Goal: Task Accomplishment & Management: Use online tool/utility

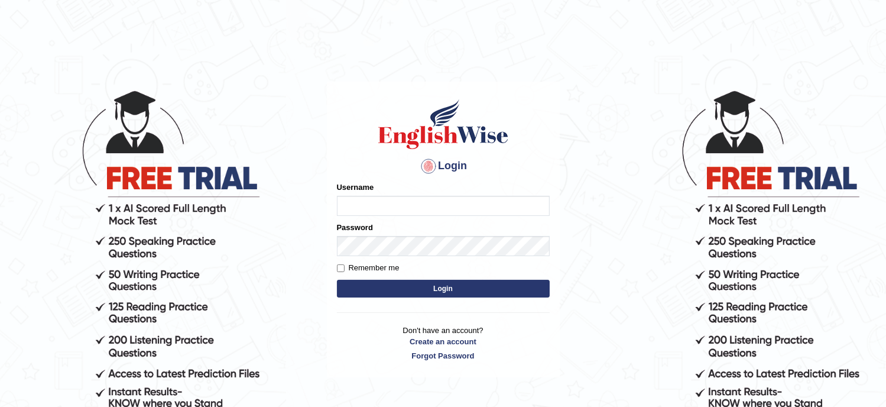
type input "Tanziral"
click at [436, 283] on button "Login" at bounding box center [443, 289] width 213 height 18
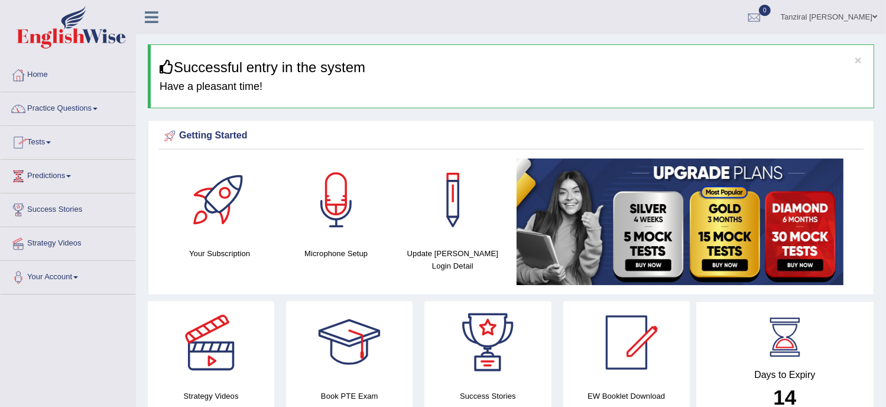
click at [86, 108] on link "Practice Questions" at bounding box center [68, 107] width 135 height 30
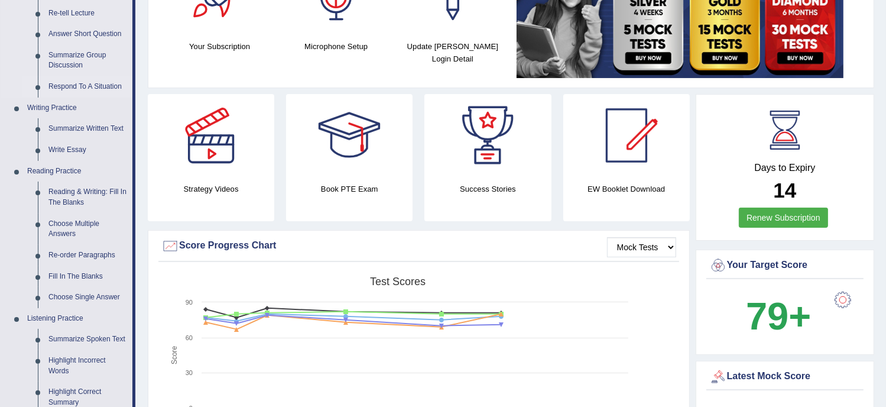
scroll to position [208, 0]
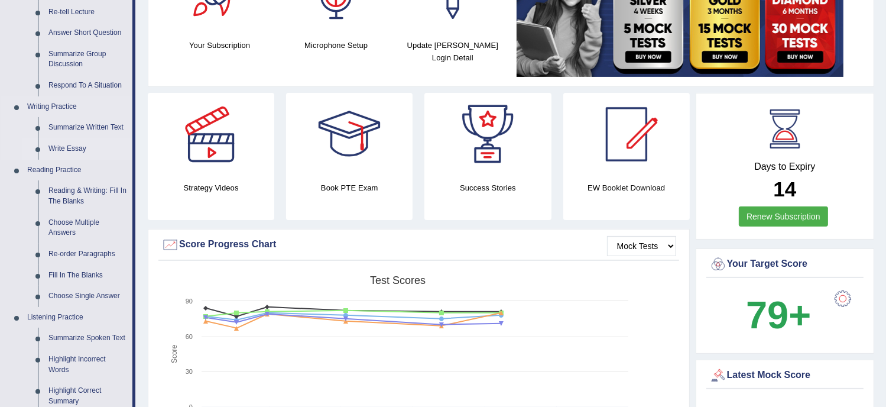
click at [79, 150] on link "Write Essay" at bounding box center [87, 148] width 89 height 21
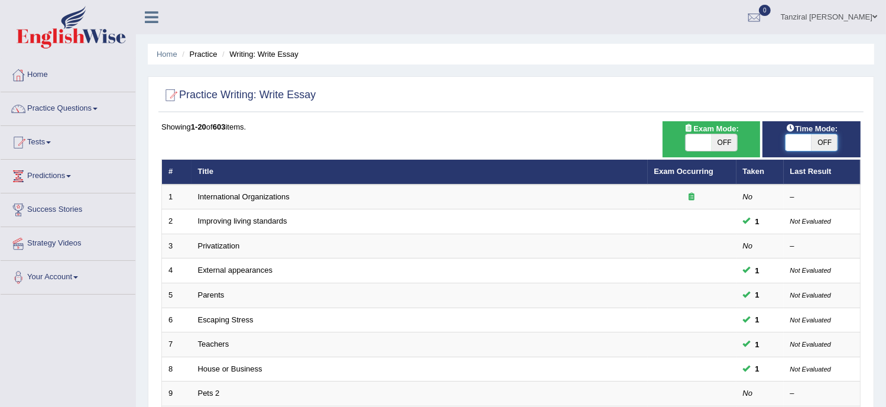
click at [799, 141] on span at bounding box center [799, 142] width 26 height 17
checkbox input "true"
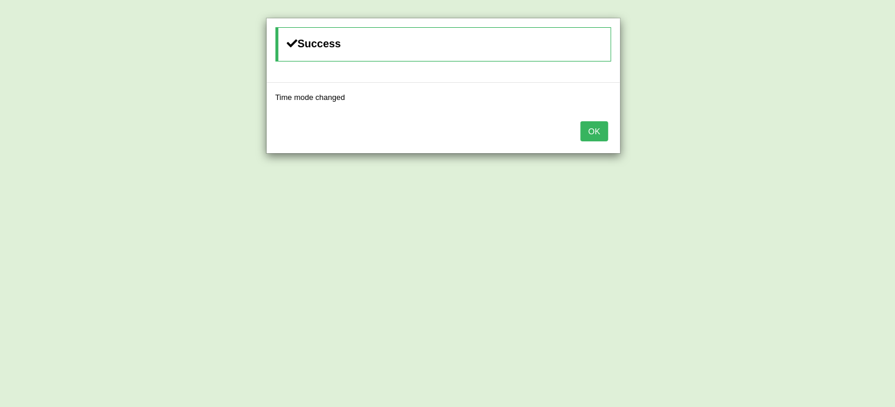
click at [594, 137] on button "OK" at bounding box center [594, 131] width 27 height 20
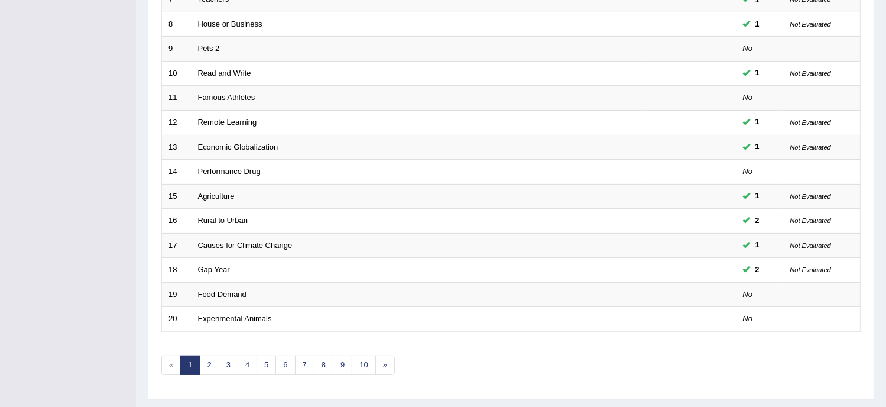
scroll to position [372, 0]
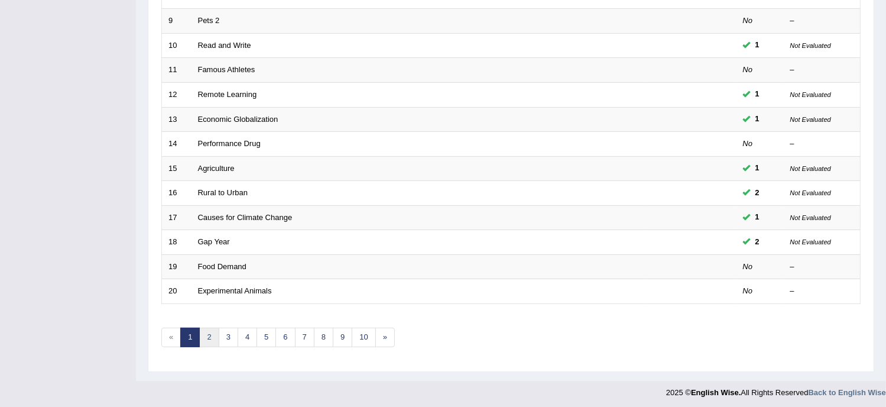
click at [209, 335] on link "2" at bounding box center [209, 338] width 20 height 20
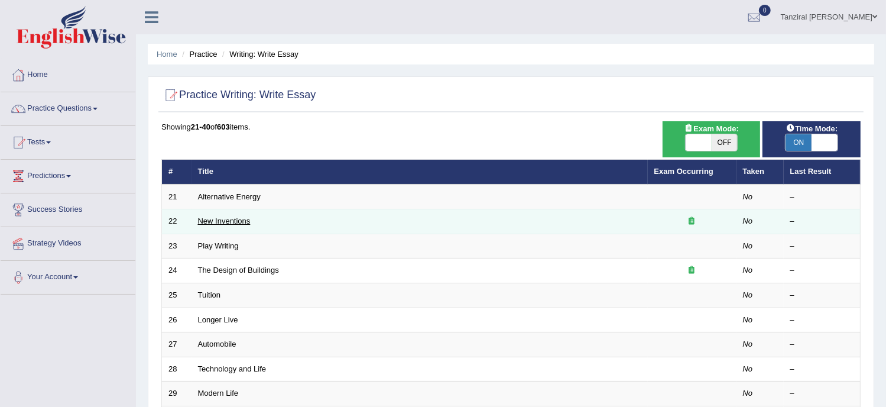
click at [242, 221] on link "New Inventions" at bounding box center [224, 220] width 53 height 9
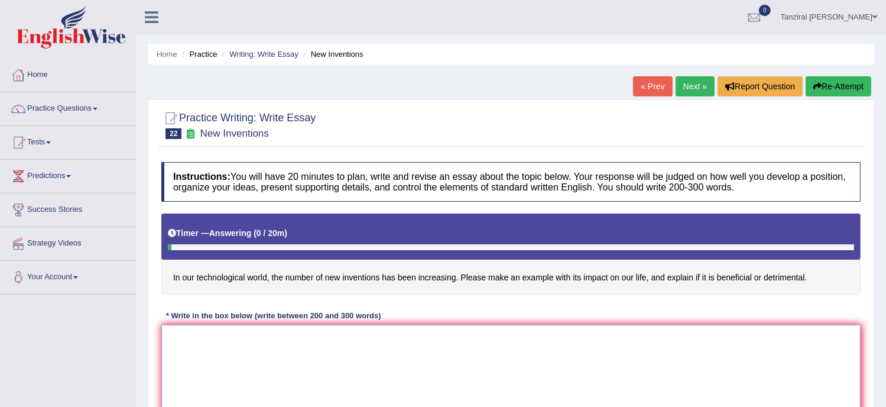
click at [248, 348] on textarea at bounding box center [510, 382] width 699 height 115
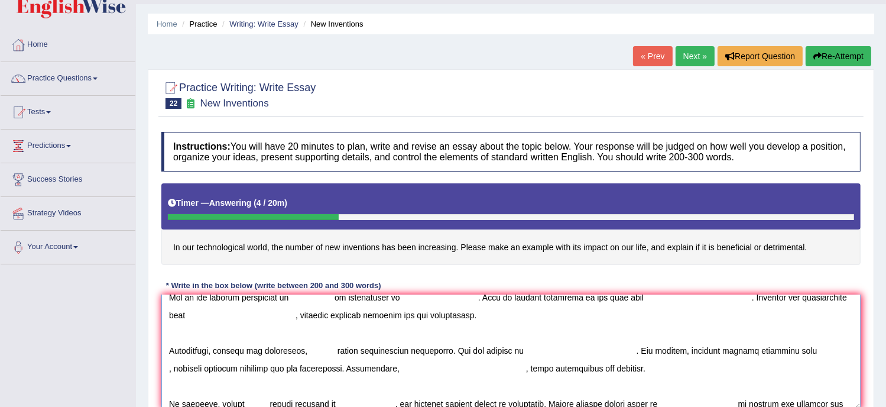
scroll to position [80, 0]
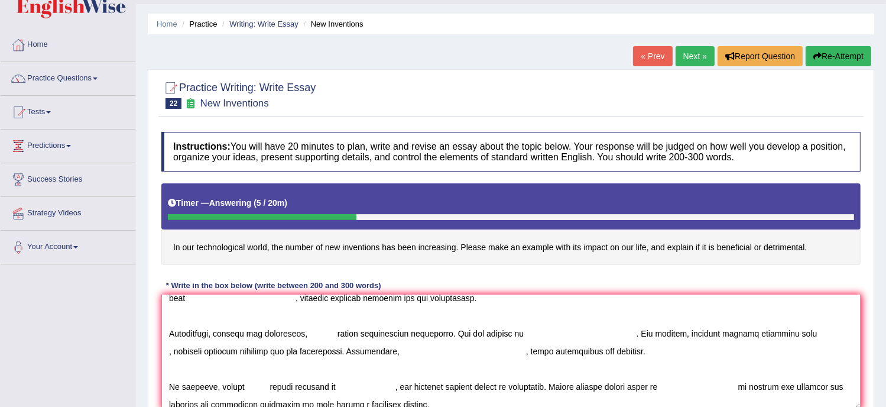
click at [376, 406] on textarea at bounding box center [510, 351] width 699 height 115
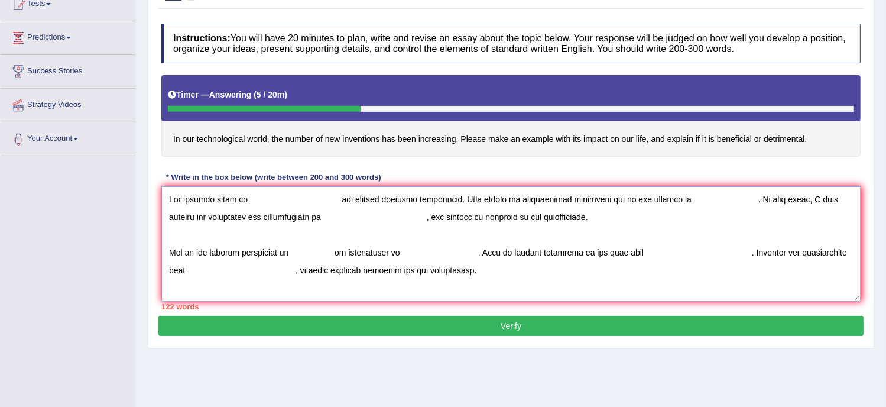
scroll to position [140, 0]
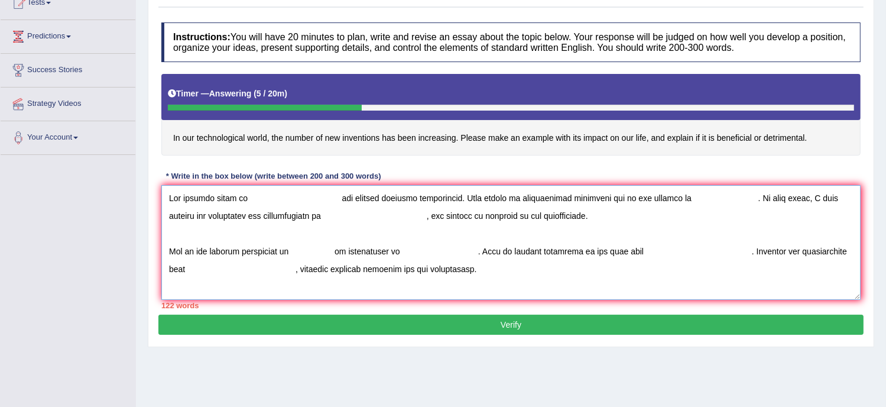
click at [248, 197] on textarea at bounding box center [510, 242] width 699 height 115
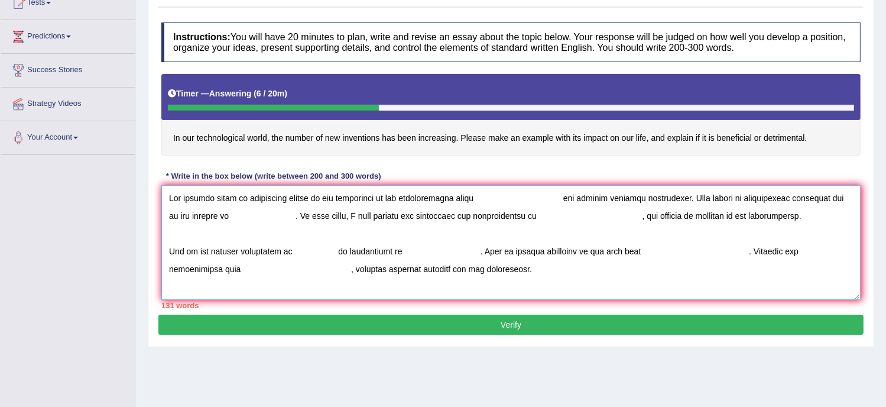
click at [566, 197] on textarea at bounding box center [510, 242] width 699 height 115
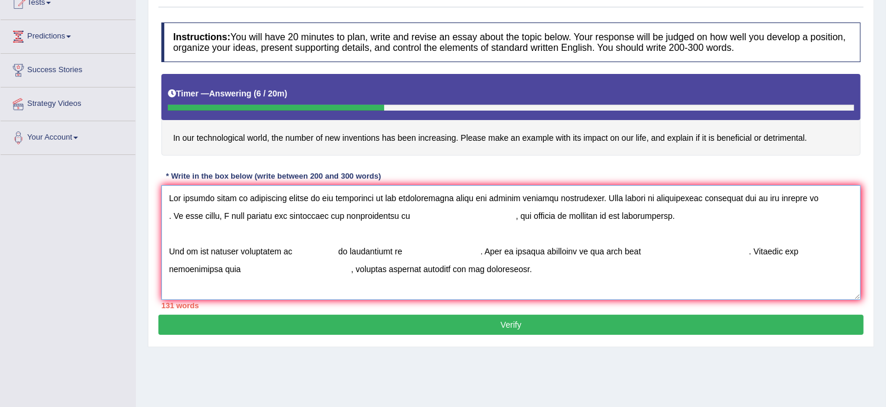
click at [166, 216] on textarea at bounding box center [510, 242] width 699 height 115
click at [543, 215] on textarea at bounding box center [510, 242] width 699 height 115
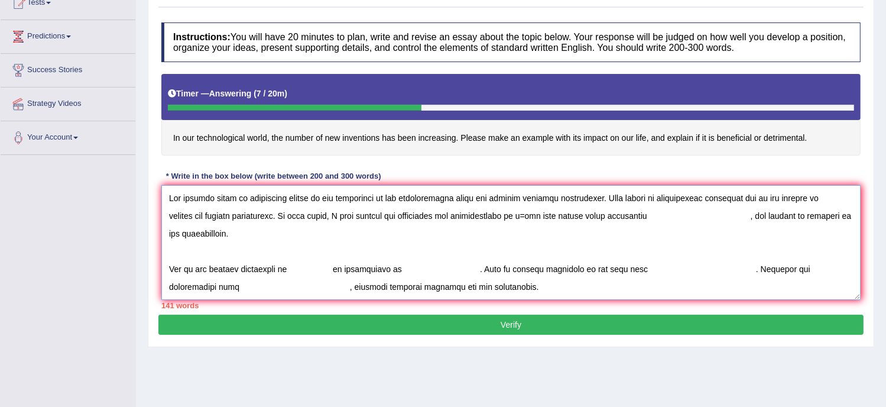
click at [630, 215] on textarea at bounding box center [510, 242] width 699 height 115
click at [672, 217] on textarea at bounding box center [510, 242] width 699 height 115
click at [631, 219] on textarea at bounding box center [510, 242] width 699 height 115
click at [672, 213] on textarea at bounding box center [510, 242] width 699 height 115
click at [752, 218] on textarea at bounding box center [510, 242] width 699 height 115
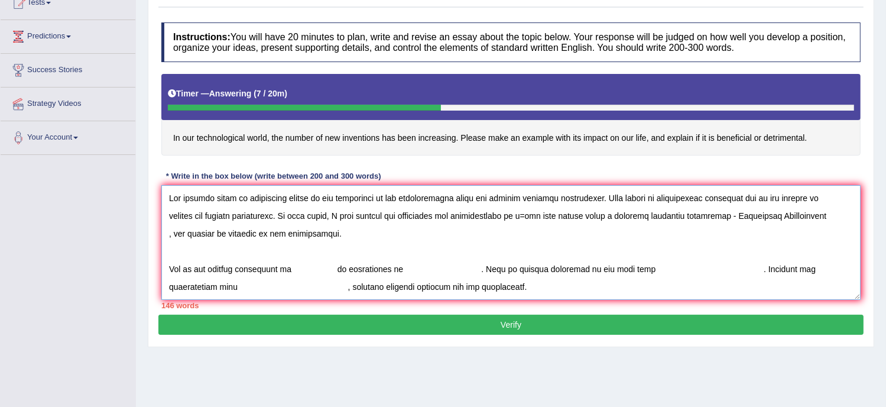
click at [168, 234] on textarea at bounding box center [510, 242] width 699 height 115
click at [831, 215] on textarea at bounding box center [510, 242] width 699 height 115
click at [173, 234] on textarea at bounding box center [510, 242] width 699 height 115
click at [550, 214] on textarea at bounding box center [510, 242] width 699 height 115
drag, startPoint x: 622, startPoint y: 213, endPoint x: 662, endPoint y: 217, distance: 39.8
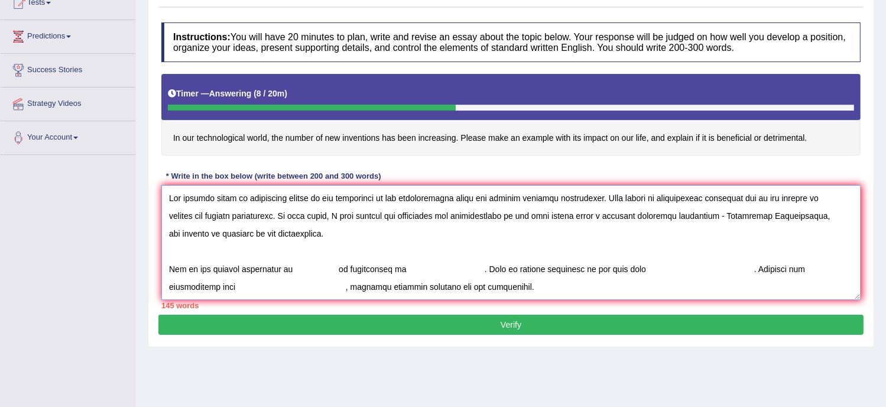
click at [662, 217] on textarea at bounding box center [510, 242] width 699 height 115
click at [630, 215] on textarea at bounding box center [510, 242] width 699 height 115
click at [294, 268] on textarea at bounding box center [510, 242] width 699 height 115
drag, startPoint x: 294, startPoint y: 268, endPoint x: 343, endPoint y: 267, distance: 49.1
click at [343, 267] on textarea at bounding box center [510, 242] width 699 height 115
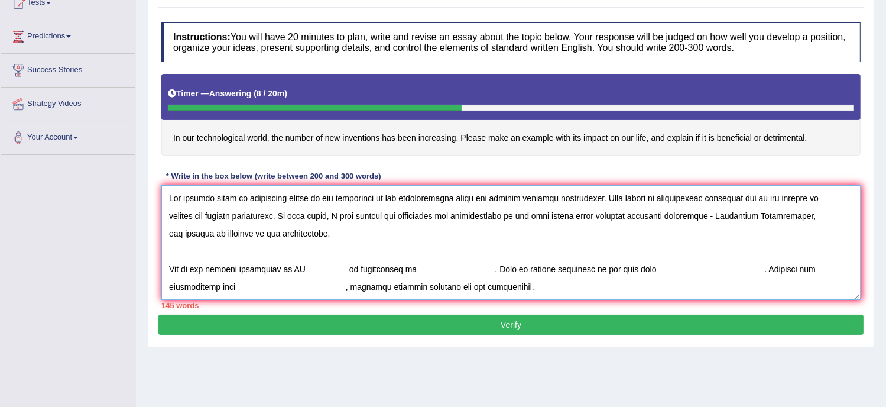
click at [343, 267] on textarea at bounding box center [510, 242] width 699 height 115
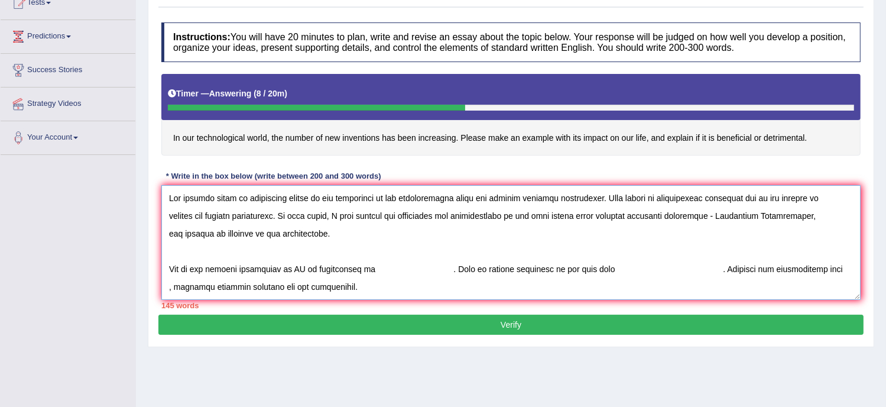
click at [814, 213] on textarea at bounding box center [510, 242] width 699 height 115
click at [311, 269] on textarea at bounding box center [510, 242] width 699 height 115
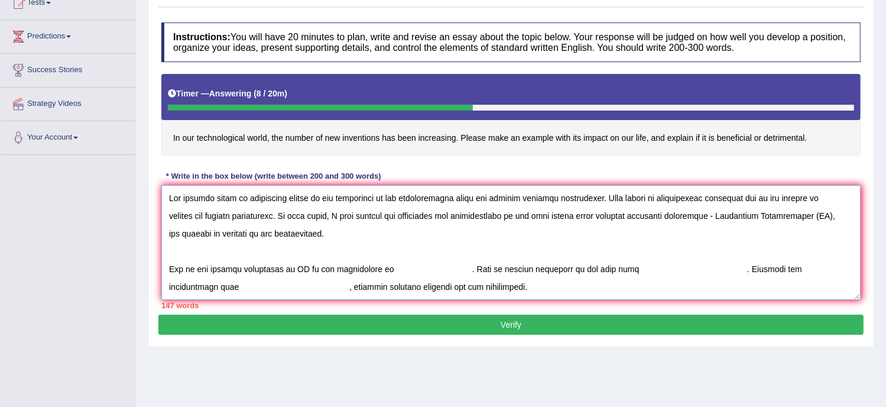
click at [386, 271] on textarea at bounding box center [510, 242] width 699 height 115
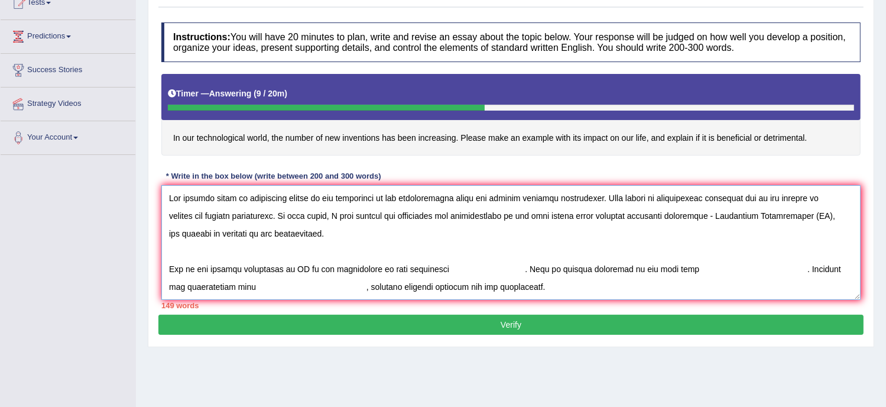
drag, startPoint x: 622, startPoint y: 213, endPoint x: 654, endPoint y: 212, distance: 32.5
click at [654, 212] on textarea at bounding box center [510, 242] width 699 height 115
drag, startPoint x: 710, startPoint y: 215, endPoint x: 798, endPoint y: 215, distance: 88.1
click at [798, 215] on textarea at bounding box center [510, 242] width 699 height 115
click at [757, 216] on textarea at bounding box center [510, 242] width 699 height 115
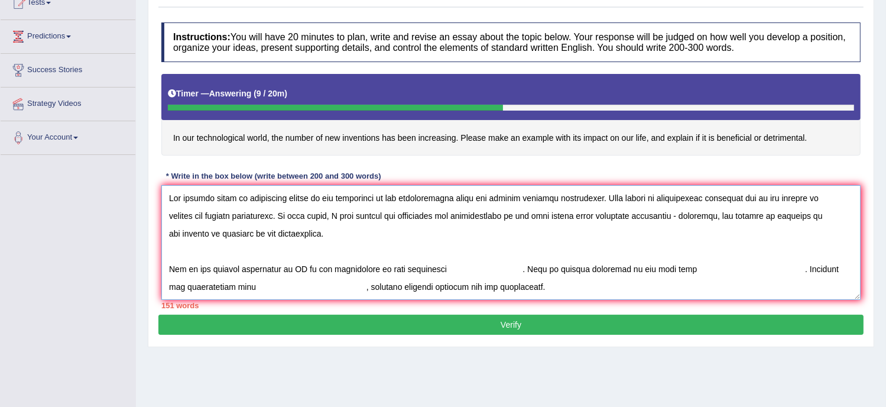
drag, startPoint x: 416, startPoint y: 235, endPoint x: 253, endPoint y: 232, distance: 163.2
click at [253, 232] on textarea at bounding box center [510, 242] width 699 height 115
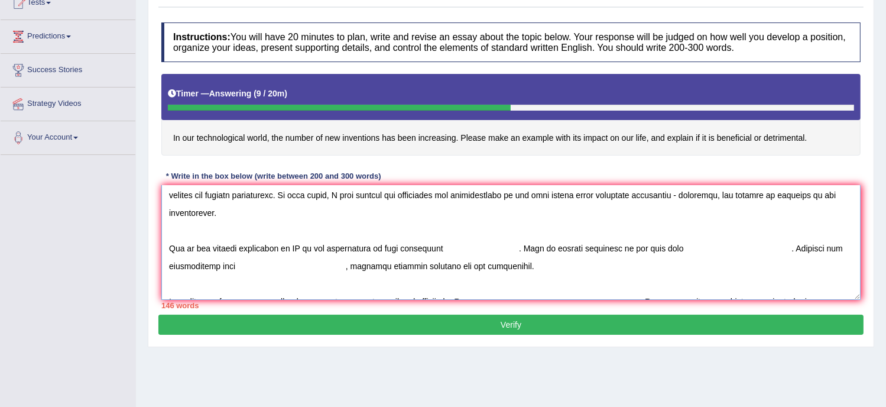
scroll to position [21, 0]
drag, startPoint x: 293, startPoint y: 247, endPoint x: 303, endPoint y: 247, distance: 10.1
click at [303, 247] on textarea at bounding box center [510, 242] width 699 height 115
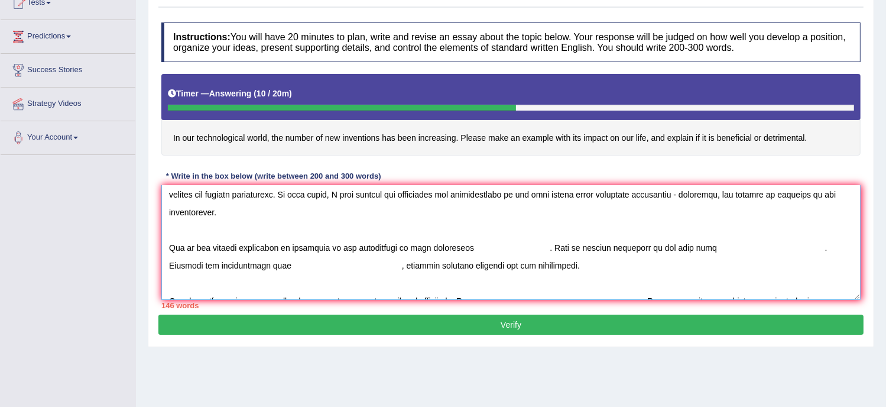
drag, startPoint x: 418, startPoint y: 246, endPoint x: 477, endPoint y: 247, distance: 59.1
click at [477, 247] on textarea at bounding box center [510, 242] width 699 height 115
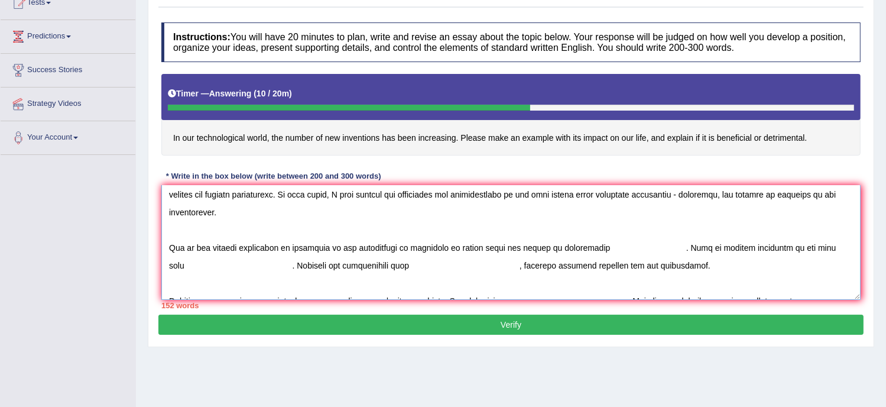
click at [687, 245] on textarea at bounding box center [510, 242] width 699 height 115
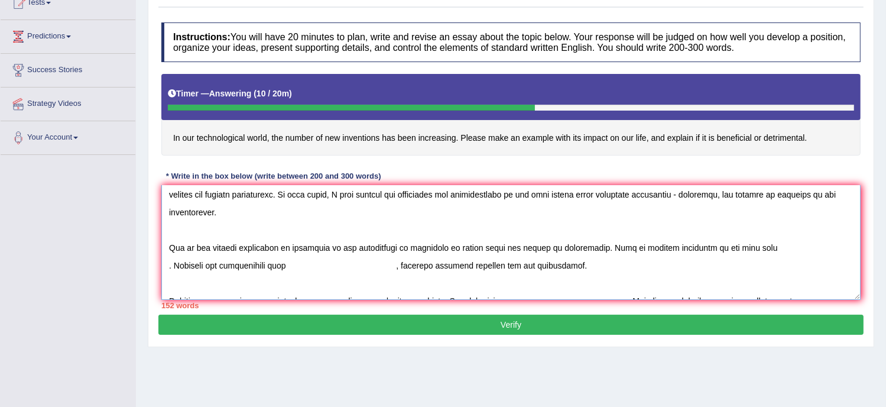
click at [770, 248] on textarea at bounding box center [510, 242] width 699 height 115
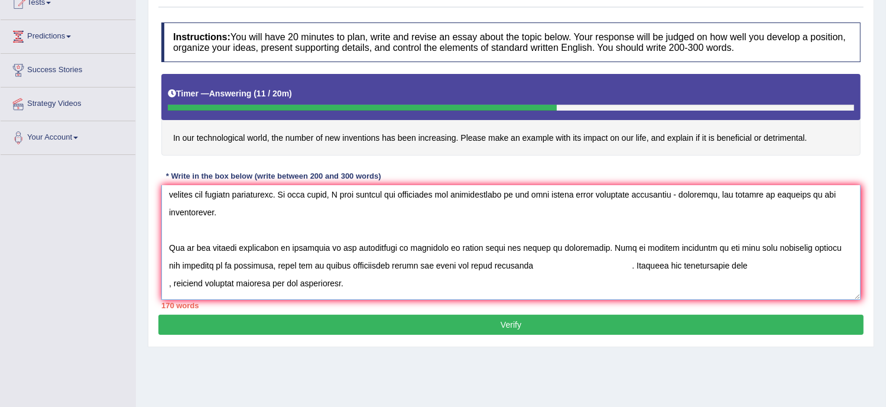
drag, startPoint x: 403, startPoint y: 265, endPoint x: 480, endPoint y: 264, distance: 76.9
click at [480, 264] on textarea at bounding box center [510, 242] width 699 height 115
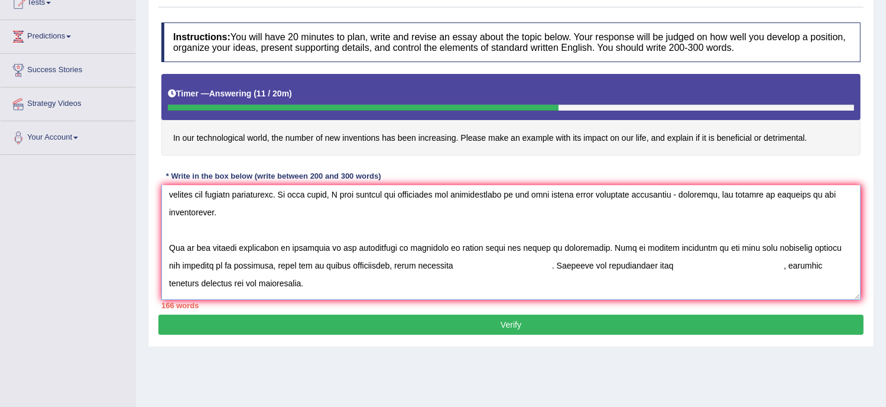
click at [471, 265] on textarea at bounding box center [510, 242] width 699 height 115
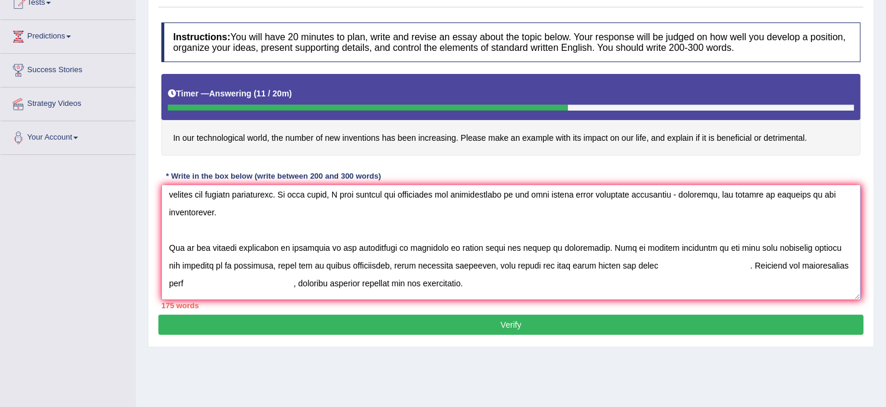
click at [766, 269] on textarea at bounding box center [510, 242] width 699 height 115
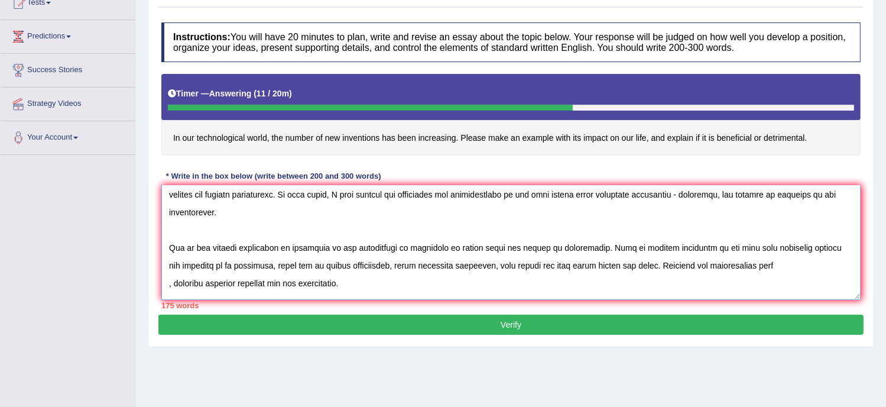
click at [168, 283] on textarea at bounding box center [510, 242] width 699 height 115
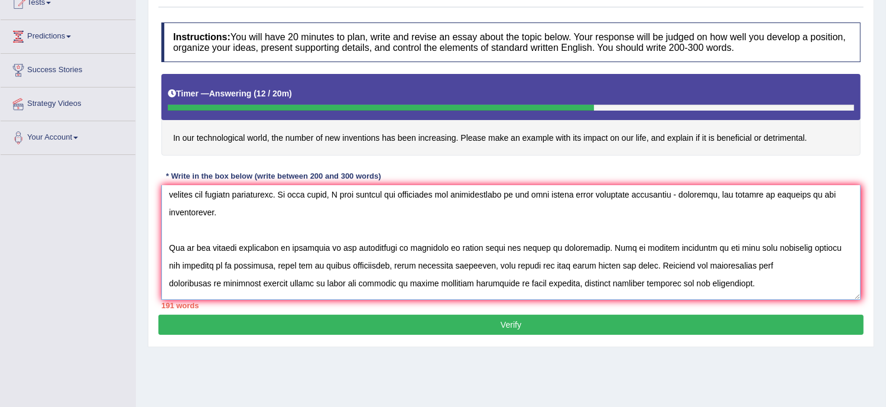
scroll to position [44, 0]
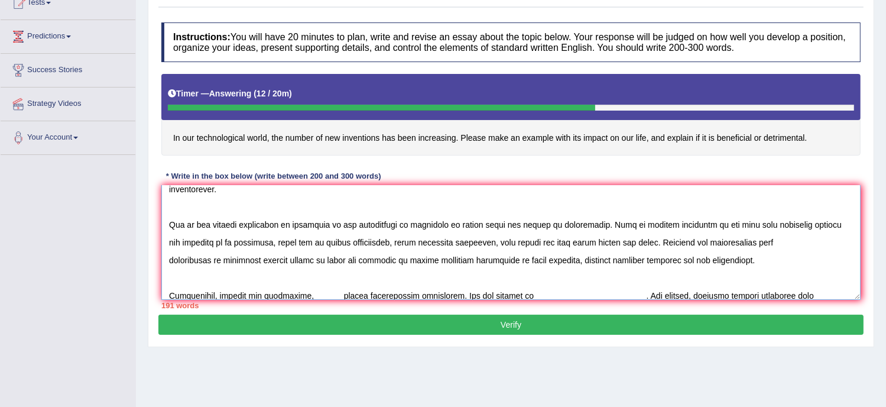
click at [748, 260] on textarea at bounding box center [510, 242] width 699 height 115
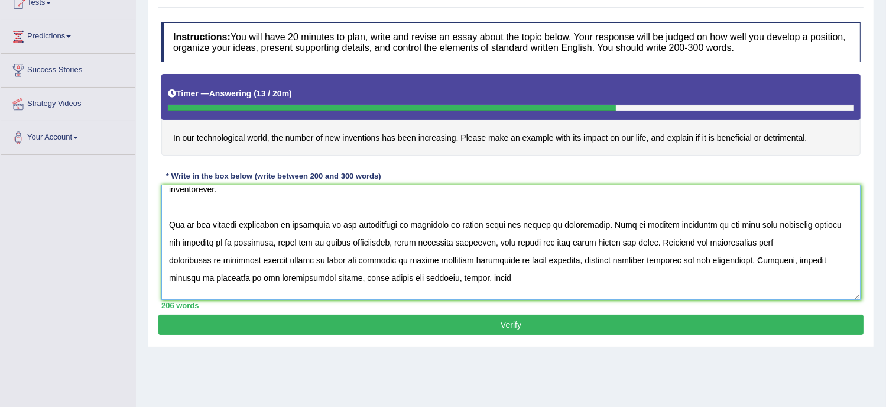
click at [456, 277] on textarea at bounding box center [510, 242] width 699 height 115
click at [523, 278] on textarea at bounding box center [510, 242] width 699 height 115
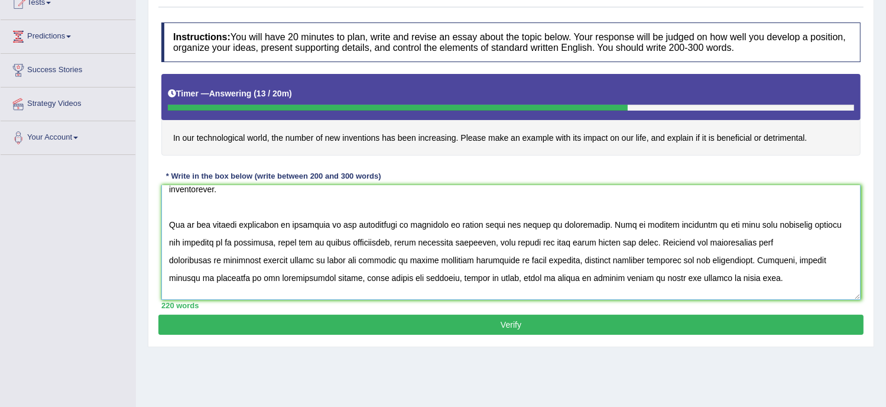
click at [692, 278] on textarea at bounding box center [510, 242] width 699 height 115
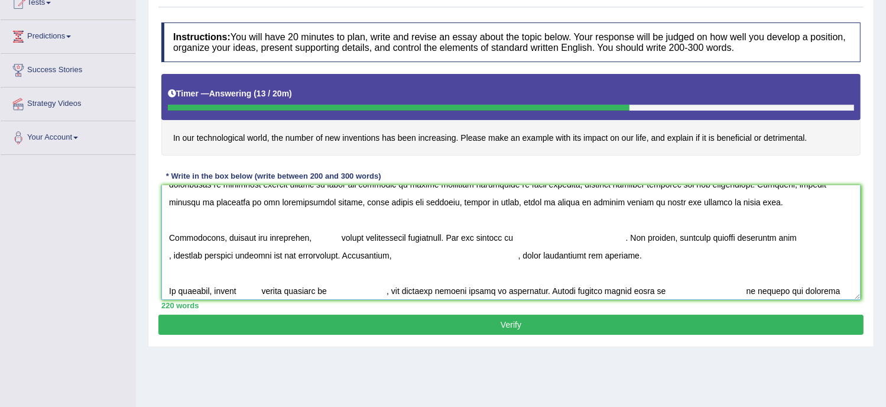
scroll to position [122, 0]
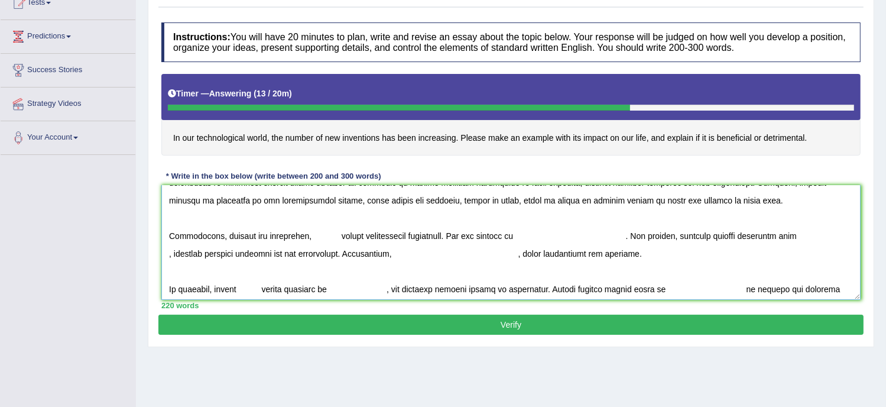
click at [306, 236] on textarea at bounding box center [510, 242] width 699 height 115
click at [394, 236] on textarea at bounding box center [510, 242] width 699 height 115
click at [372, 236] on textarea at bounding box center [510, 242] width 699 height 115
click at [533, 235] on textarea at bounding box center [510, 242] width 699 height 115
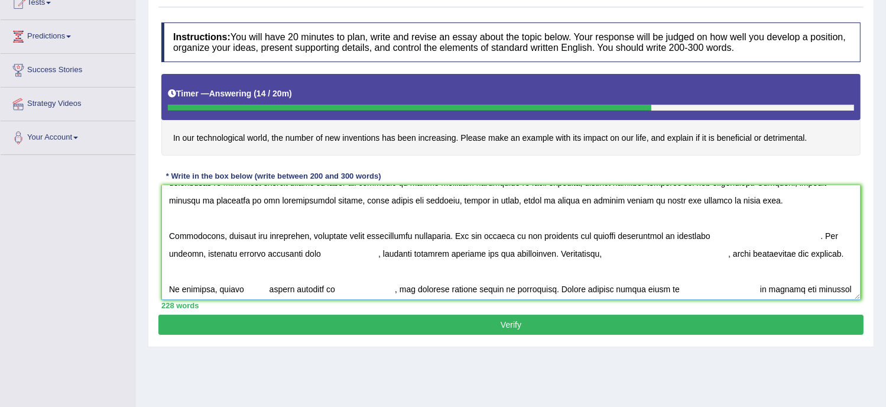
click at [825, 236] on textarea at bounding box center [510, 242] width 699 height 115
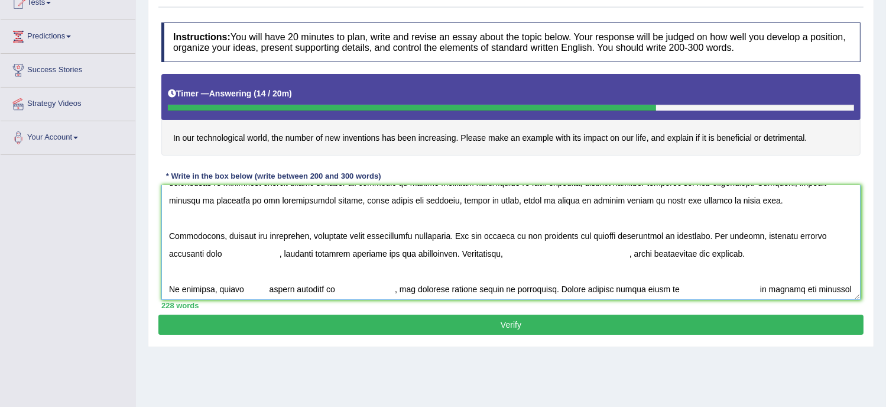
click at [222, 252] on textarea at bounding box center [510, 242] width 699 height 115
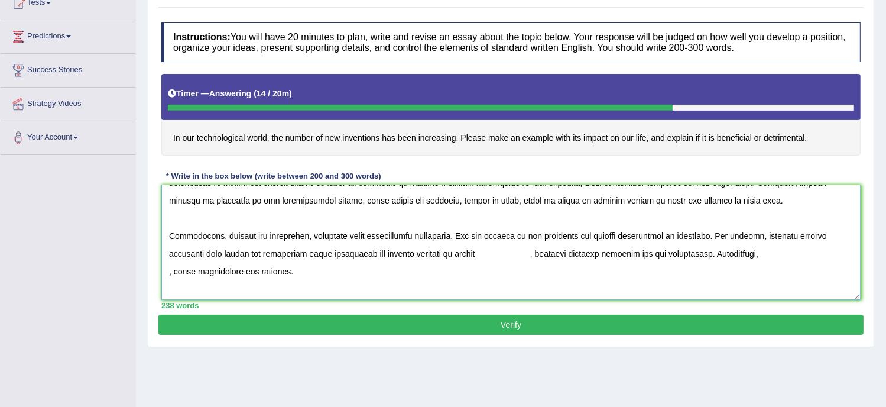
click at [383, 258] on textarea at bounding box center [510, 242] width 699 height 115
drag, startPoint x: 529, startPoint y: 252, endPoint x: 598, endPoint y: 255, distance: 69.8
click at [598, 255] on textarea at bounding box center [510, 242] width 699 height 115
click at [555, 253] on textarea at bounding box center [510, 242] width 699 height 115
click at [468, 251] on textarea at bounding box center [510, 242] width 699 height 115
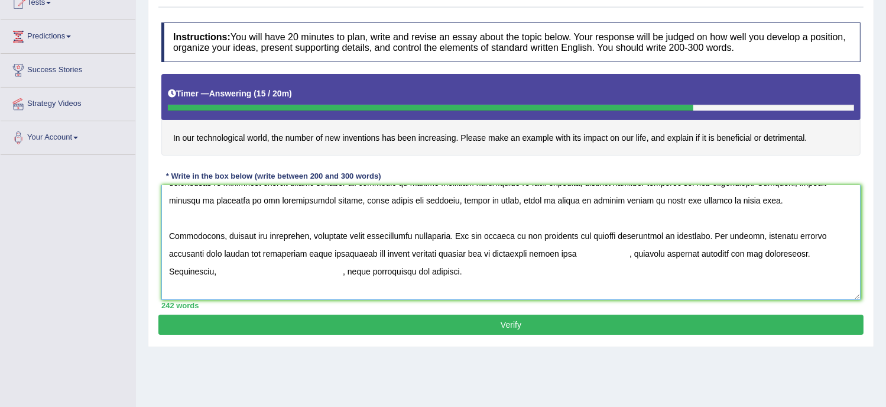
click at [626, 255] on textarea at bounding box center [510, 242] width 699 height 115
click at [799, 254] on textarea at bounding box center [510, 242] width 699 height 115
drag, startPoint x: 247, startPoint y: 270, endPoint x: 401, endPoint y: 276, distance: 154.4
click at [401, 276] on textarea at bounding box center [510, 242] width 699 height 115
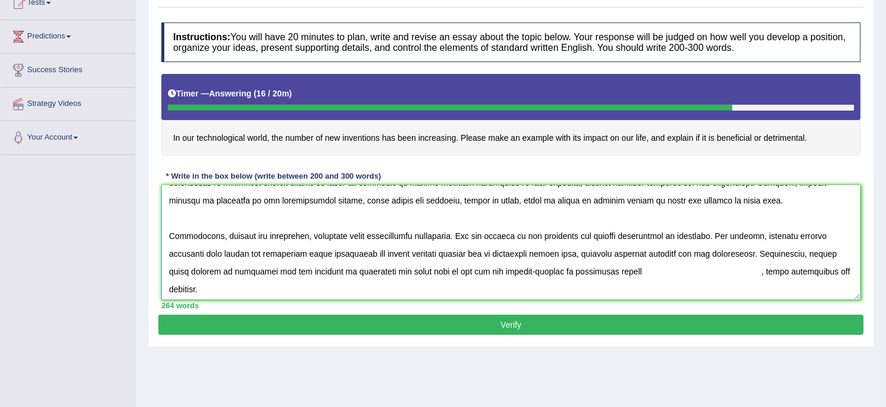
click at [706, 274] on textarea at bounding box center [510, 242] width 699 height 115
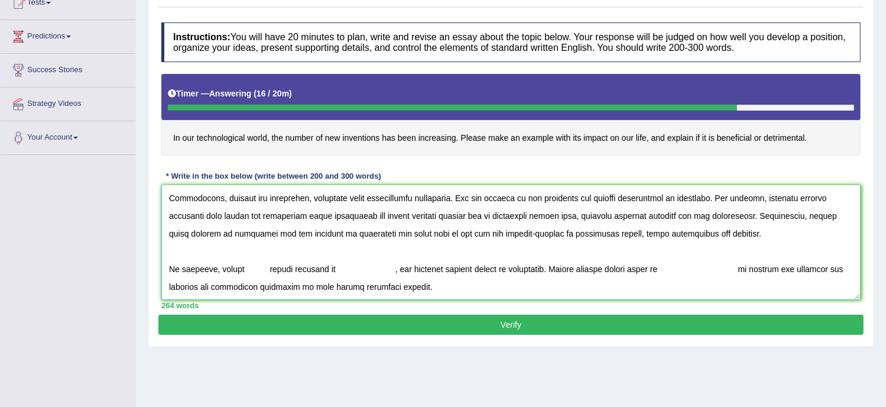
click at [246, 271] on textarea at bounding box center [510, 242] width 699 height 115
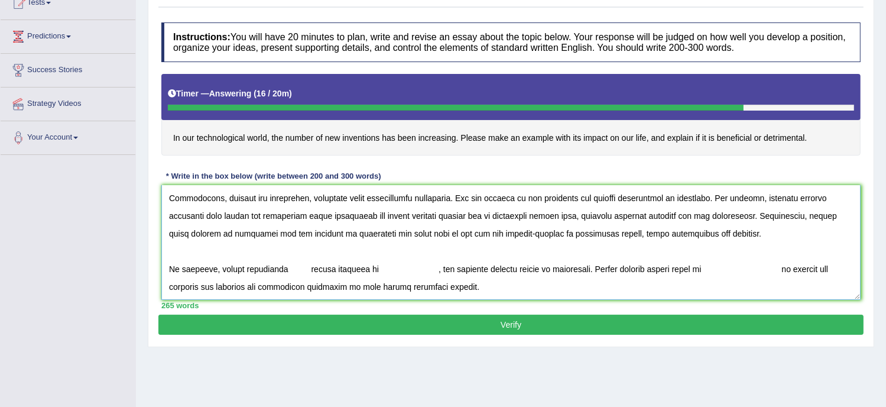
click at [242, 271] on textarea at bounding box center [510, 242] width 699 height 115
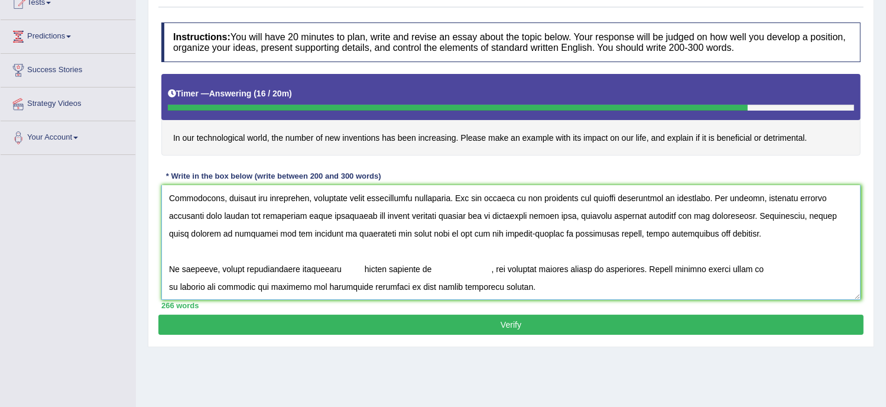
click at [334, 266] on textarea at bounding box center [510, 242] width 699 height 115
click at [348, 270] on textarea at bounding box center [510, 242] width 699 height 115
click at [356, 267] on textarea at bounding box center [510, 242] width 699 height 115
click at [395, 268] on textarea at bounding box center [510, 242] width 699 height 115
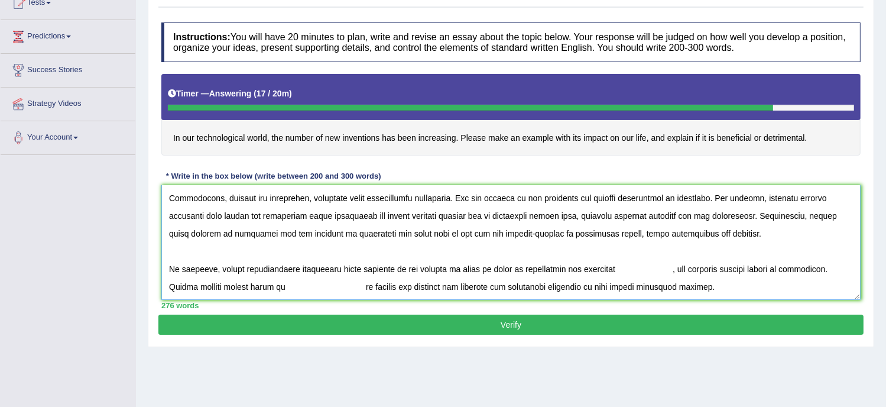
click at [664, 271] on textarea at bounding box center [510, 242] width 699 height 115
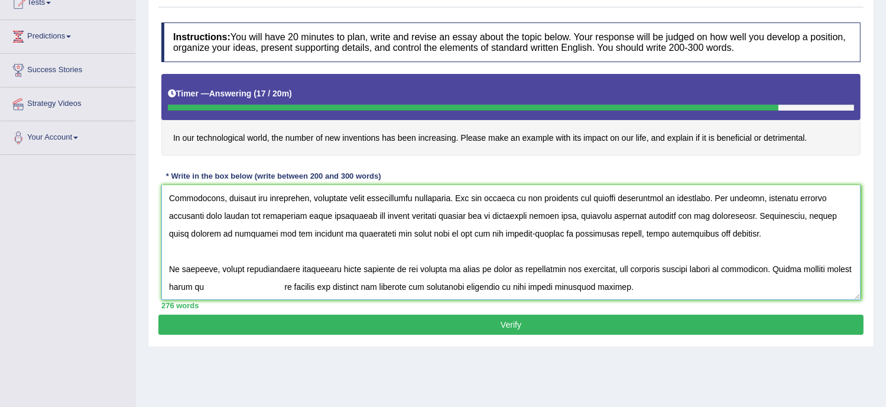
click at [229, 285] on textarea at bounding box center [510, 242] width 699 height 115
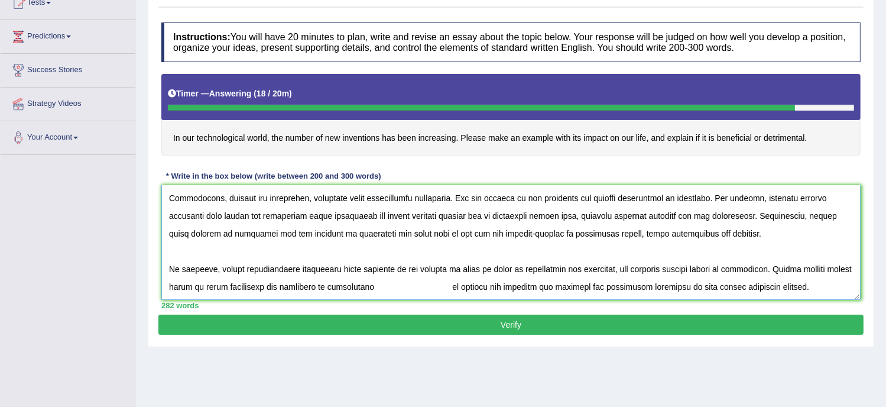
click at [475, 285] on textarea at bounding box center [510, 242] width 699 height 115
click at [356, 285] on textarea at bounding box center [510, 242] width 699 height 115
click at [628, 285] on textarea at bounding box center [510, 242] width 699 height 115
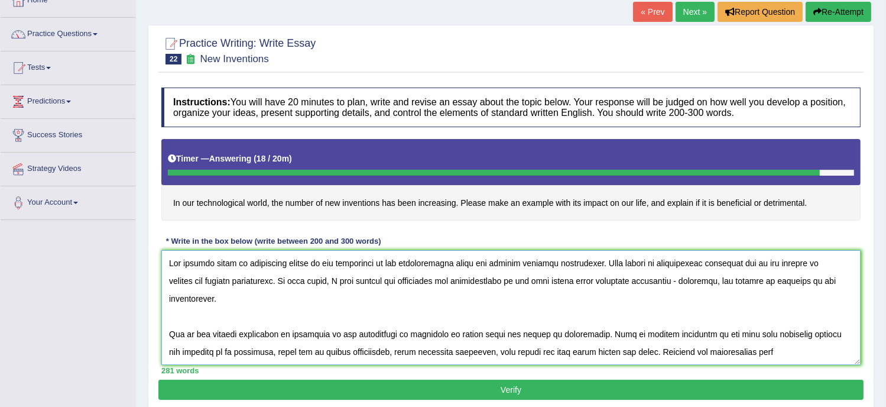
scroll to position [40, 0]
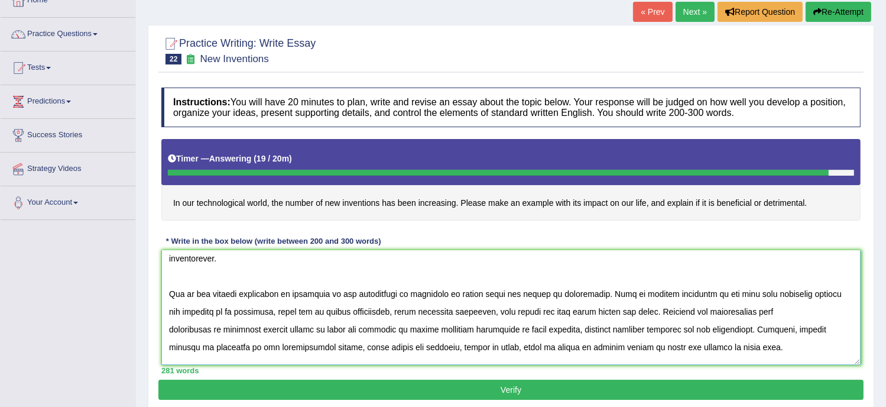
drag, startPoint x: 426, startPoint y: 310, endPoint x: 465, endPoint y: 315, distance: 39.3
click at [465, 315] on textarea at bounding box center [510, 307] width 699 height 115
click at [343, 343] on textarea at bounding box center [510, 307] width 699 height 115
click at [429, 345] on textarea at bounding box center [510, 307] width 699 height 115
drag, startPoint x: 546, startPoint y: 342, endPoint x: 553, endPoint y: 344, distance: 7.3
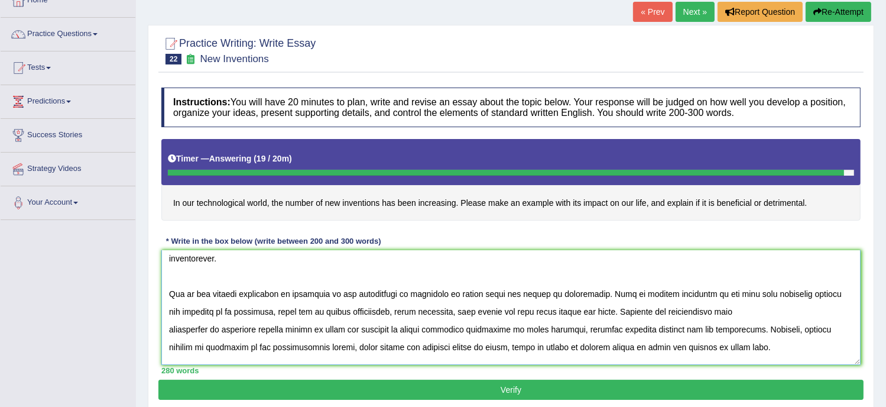
click at [553, 344] on textarea at bounding box center [510, 307] width 699 height 115
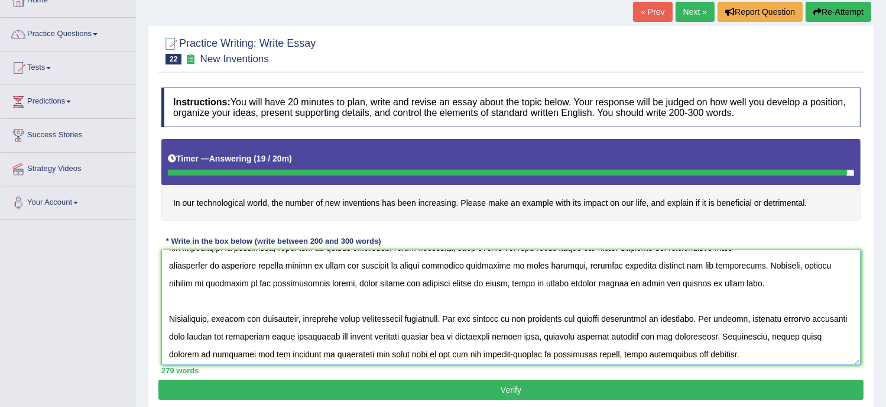
scroll to position [136, 0]
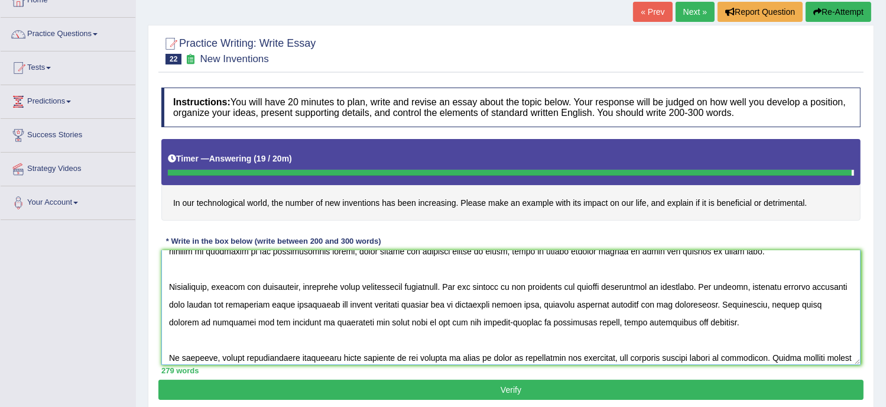
click at [300, 304] on textarea at bounding box center [510, 307] width 699 height 115
type textarea "The growing trend of increasing number of new inventions in our technological w…"
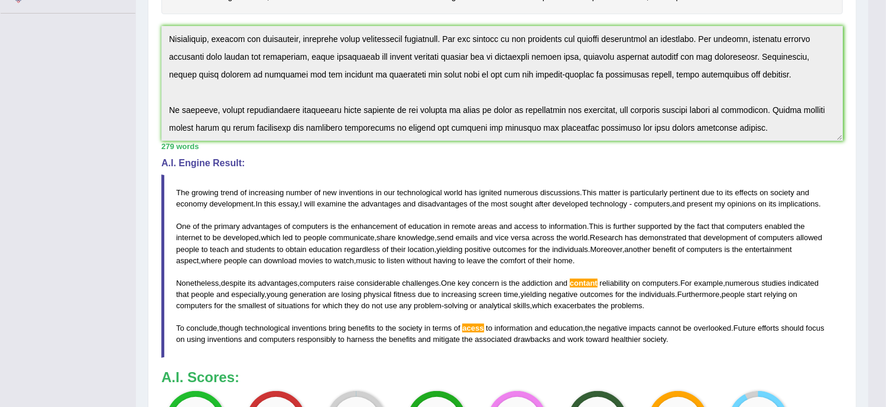
scroll to position [280, 0]
